Goal: Transaction & Acquisition: Purchase product/service

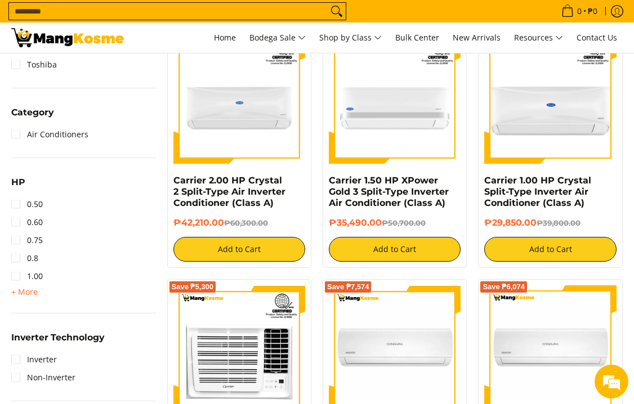
scroll to position [479, 0]
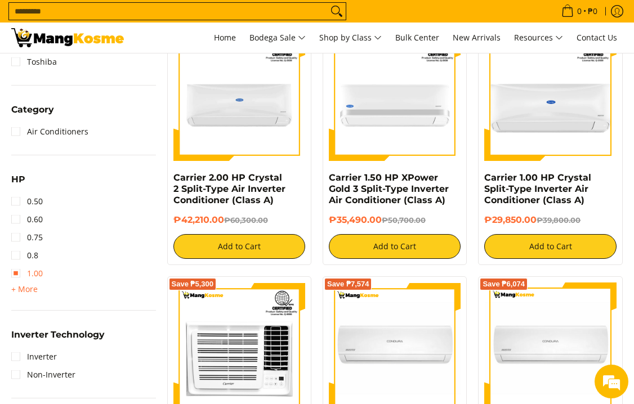
click at [19, 276] on link "1.00" at bounding box center [27, 274] width 32 height 18
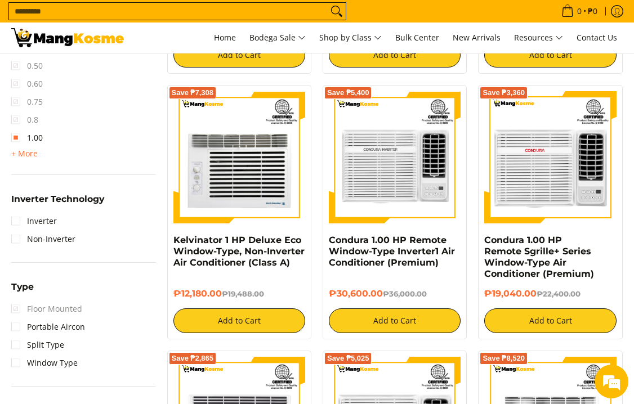
scroll to position [682, 0]
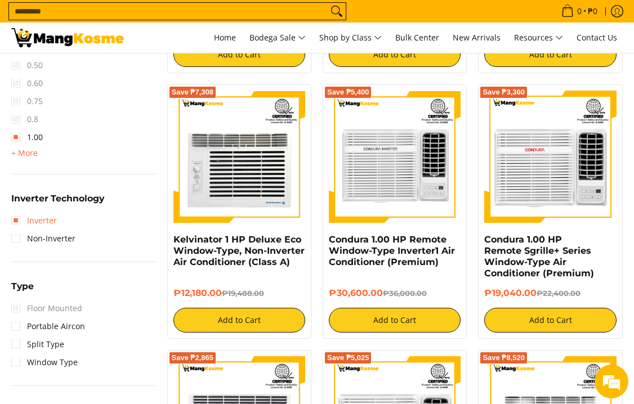
click at [18, 223] on link "Inverter" at bounding box center [34, 221] width 46 height 18
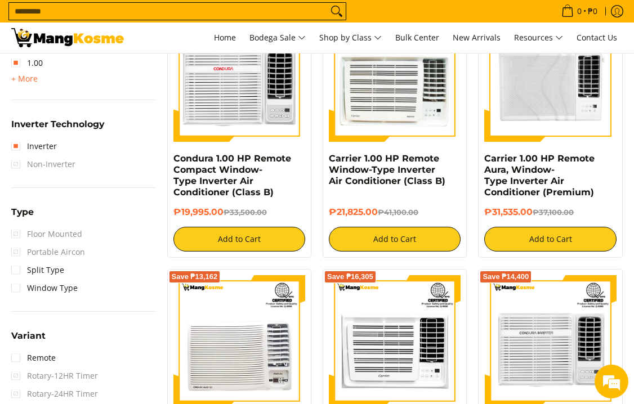
scroll to position [771, 0]
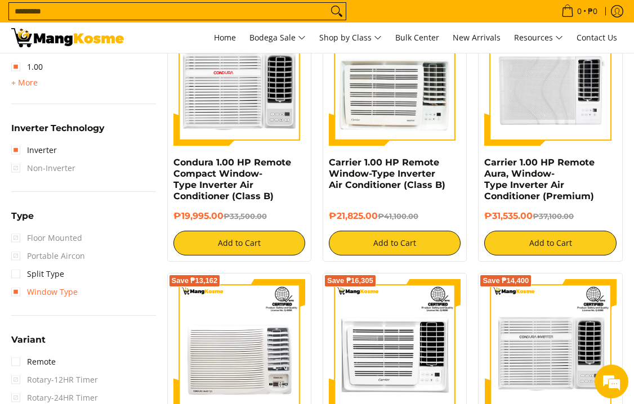
click at [17, 285] on link "Window Type" at bounding box center [44, 292] width 66 height 18
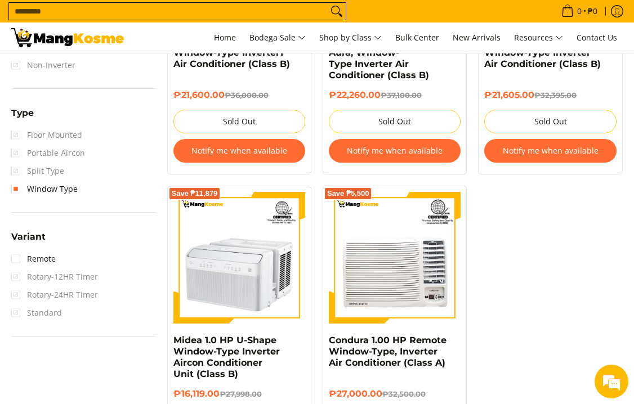
scroll to position [891, 0]
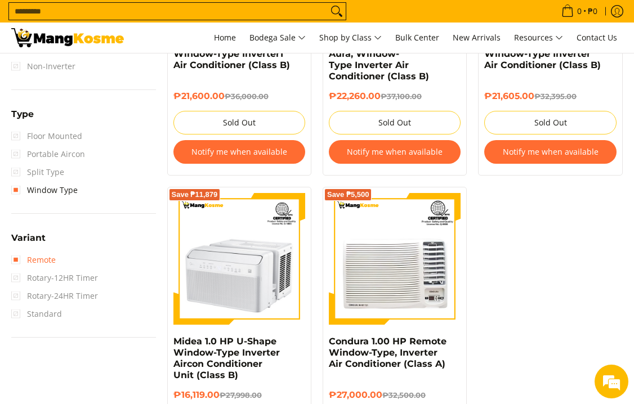
click at [20, 257] on link "Remote" at bounding box center [33, 260] width 44 height 18
